Goal: Task Accomplishment & Management: Manage account settings

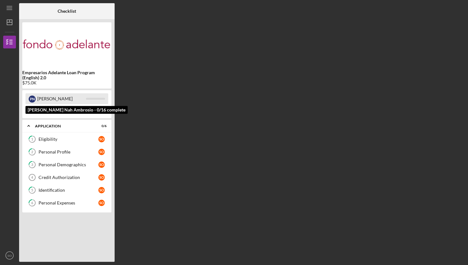
click at [42, 101] on div "[PERSON_NAME]" at bounding box center [61, 98] width 49 height 11
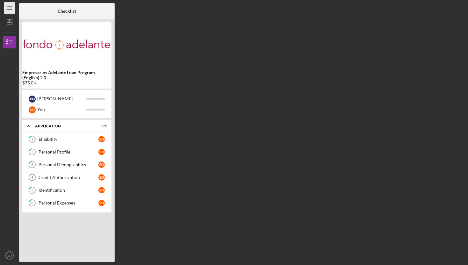
click at [8, 6] on line "button" at bounding box center [9, 6] width 5 height 0
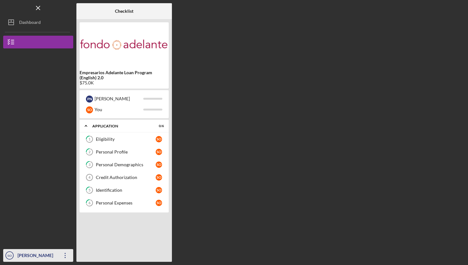
click at [35, 252] on div "[PERSON_NAME]" at bounding box center [36, 256] width 41 height 14
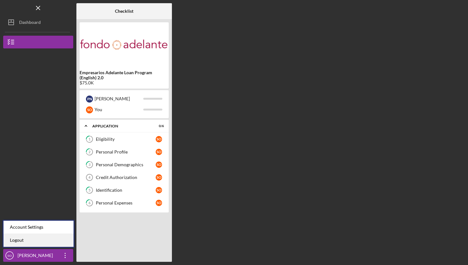
click at [52, 241] on link "Logout" at bounding box center [39, 240] width 70 height 13
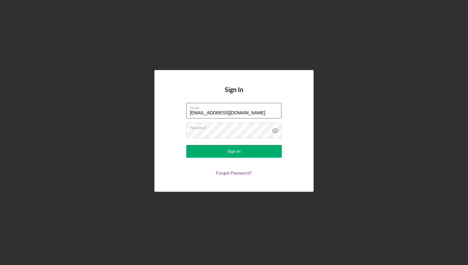
click at [248, 110] on label "Email" at bounding box center [236, 106] width 92 height 7
click at [248, 110] on input "Oronalev@gmail.com" at bounding box center [233, 110] width 95 height 15
type input "elyucatecobakery@gmail.com"
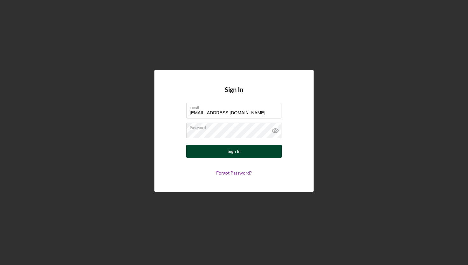
click at [225, 155] on button "Sign In" at bounding box center [234, 151] width 96 height 13
